Goal: Navigation & Orientation: Find specific page/section

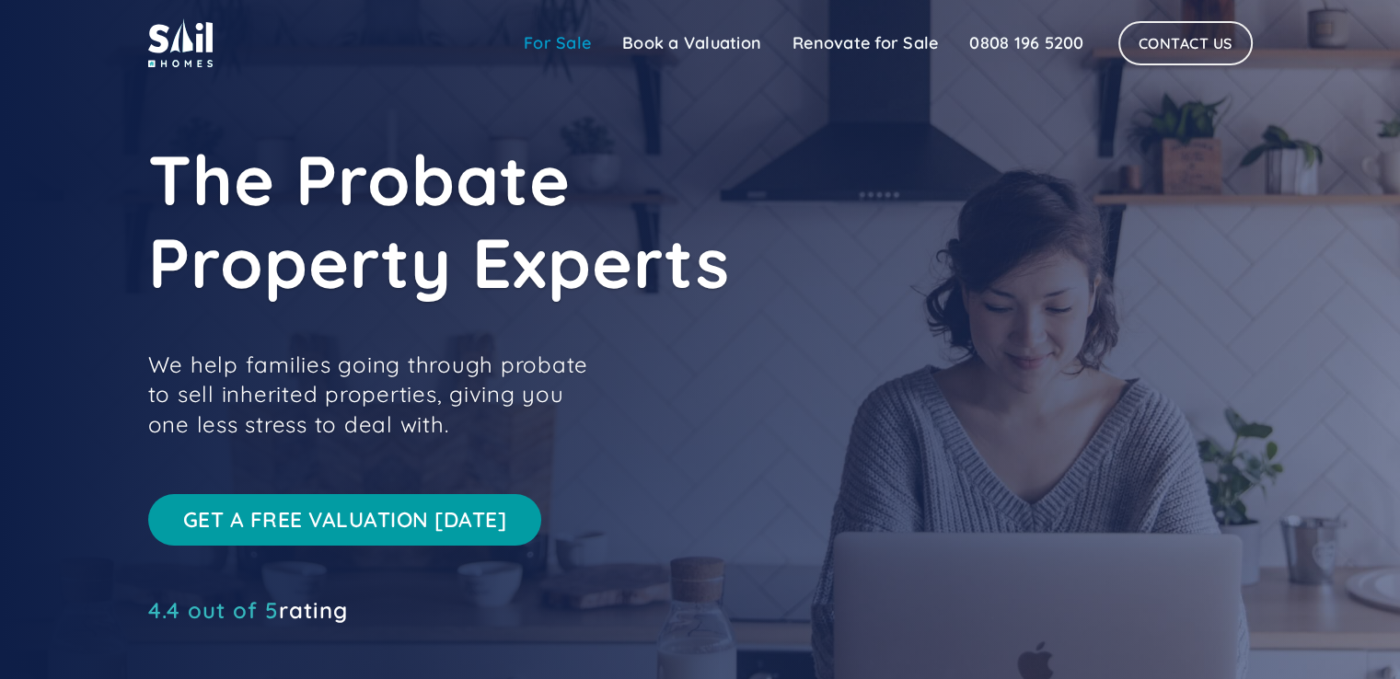
click at [569, 49] on link "For Sale" at bounding box center [557, 43] width 98 height 37
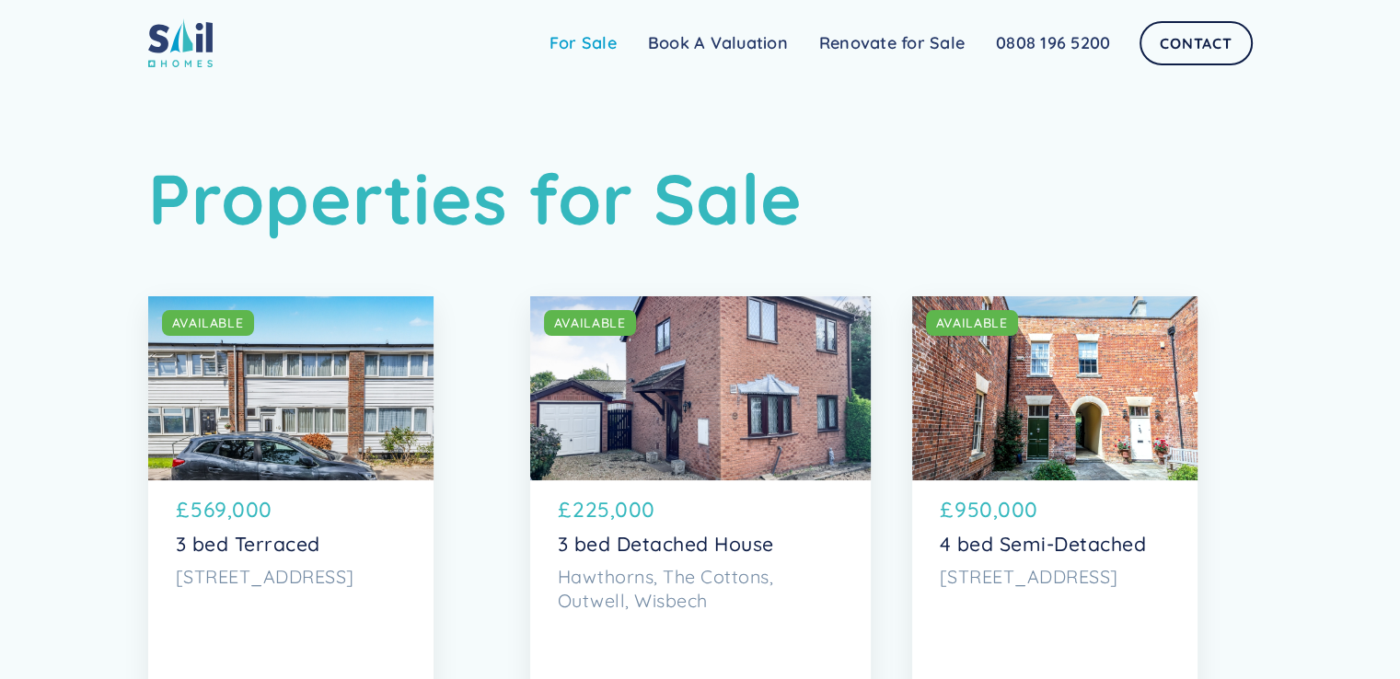
click at [607, 51] on link "For Sale" at bounding box center [583, 43] width 98 height 37
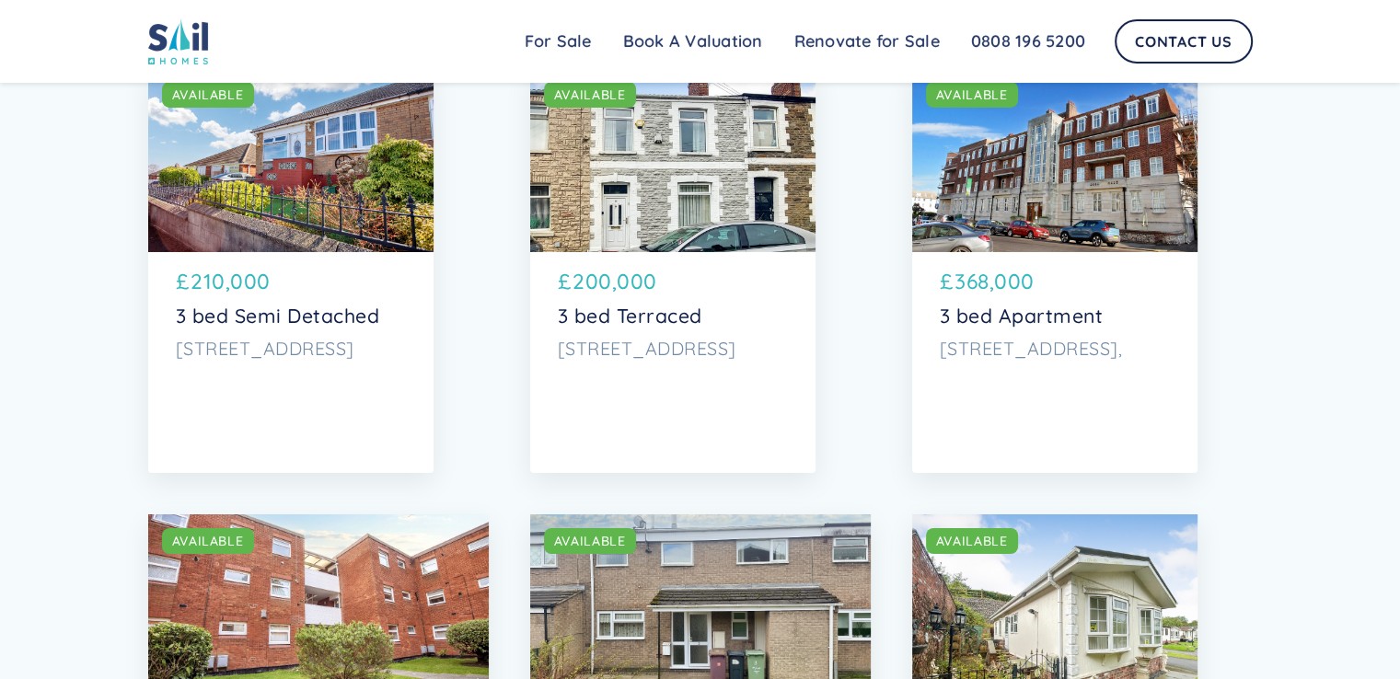
scroll to position [9228, 0]
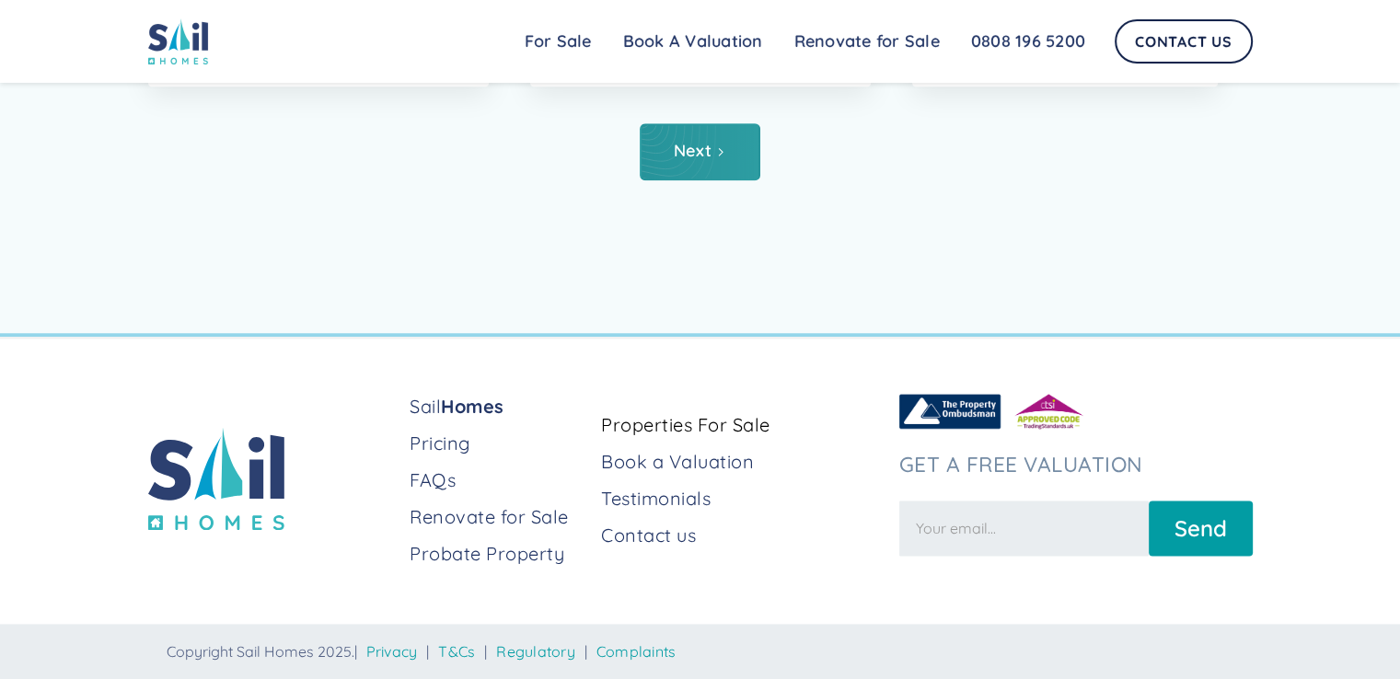
click at [710, 170] on link "Next" at bounding box center [700, 151] width 121 height 57
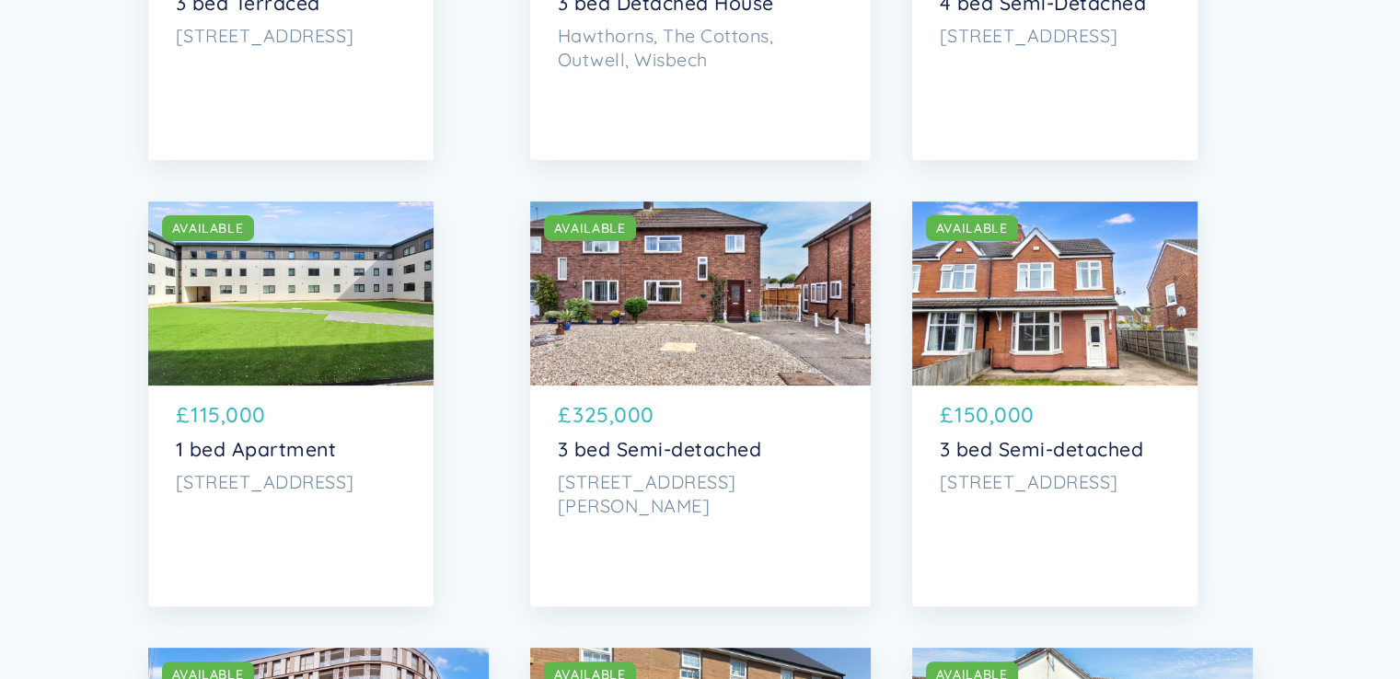
scroll to position [552, 0]
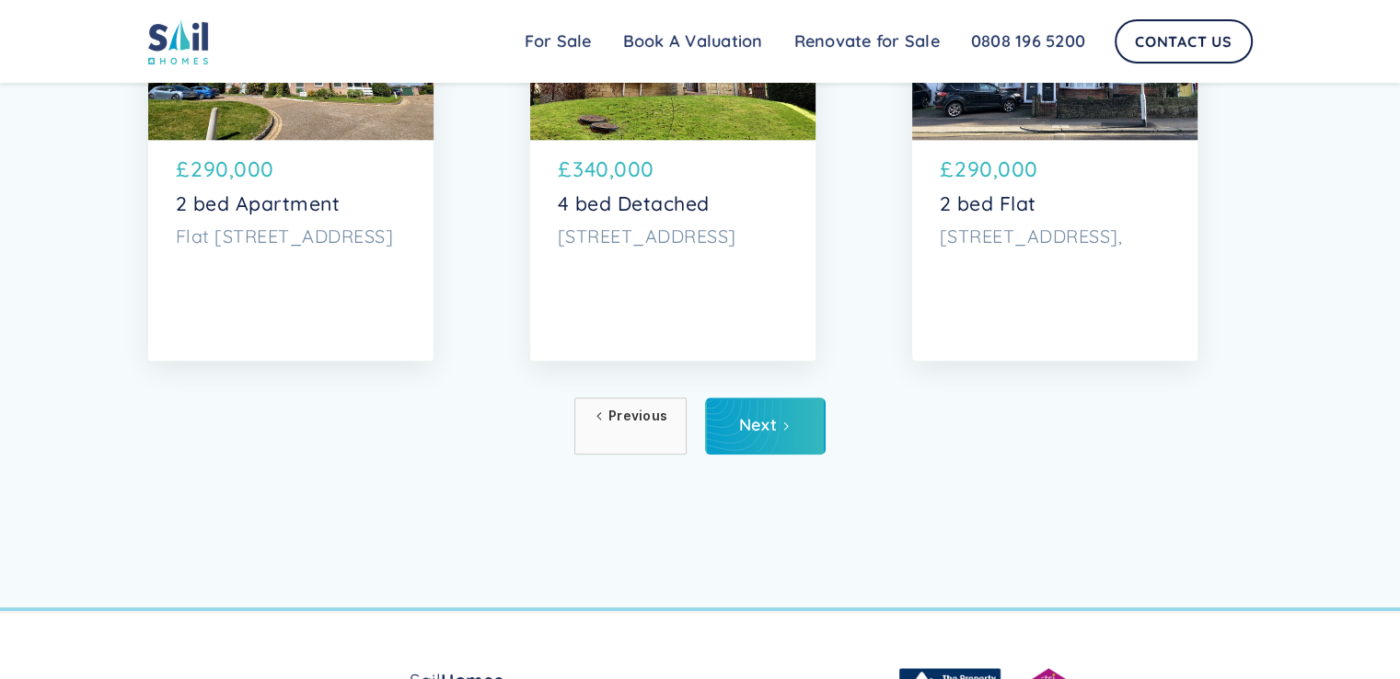
drag, startPoint x: 1406, startPoint y: 72, endPoint x: 1230, endPoint y: 560, distance: 519.3
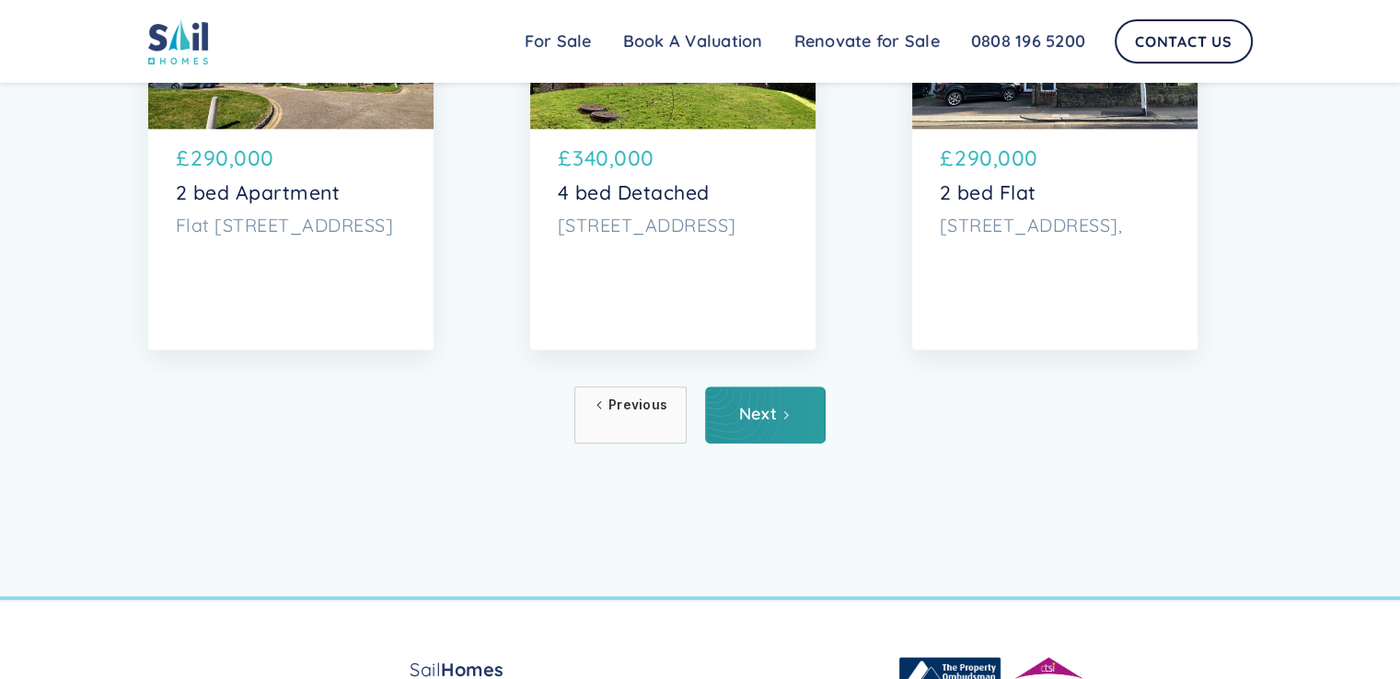
click at [795, 432] on link "Next" at bounding box center [765, 414] width 121 height 57
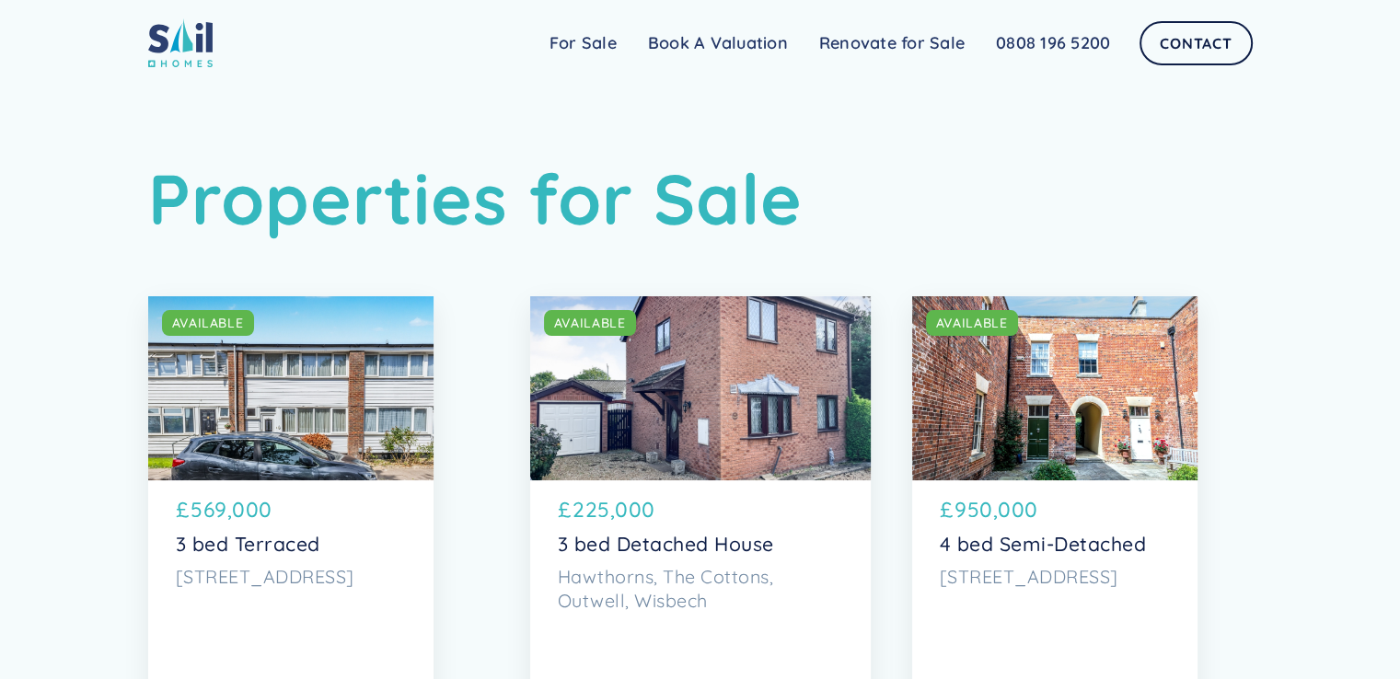
drag, startPoint x: 1407, startPoint y: 38, endPoint x: 1348, endPoint y: -80, distance: 131.7
click at [1348, 0] on html "Sail Home For Sale FAQs Blog Testimonials Renovate for Sale Book A Valuation Re…" at bounding box center [700, 339] width 1400 height 679
